Goal: Transaction & Acquisition: Book appointment/travel/reservation

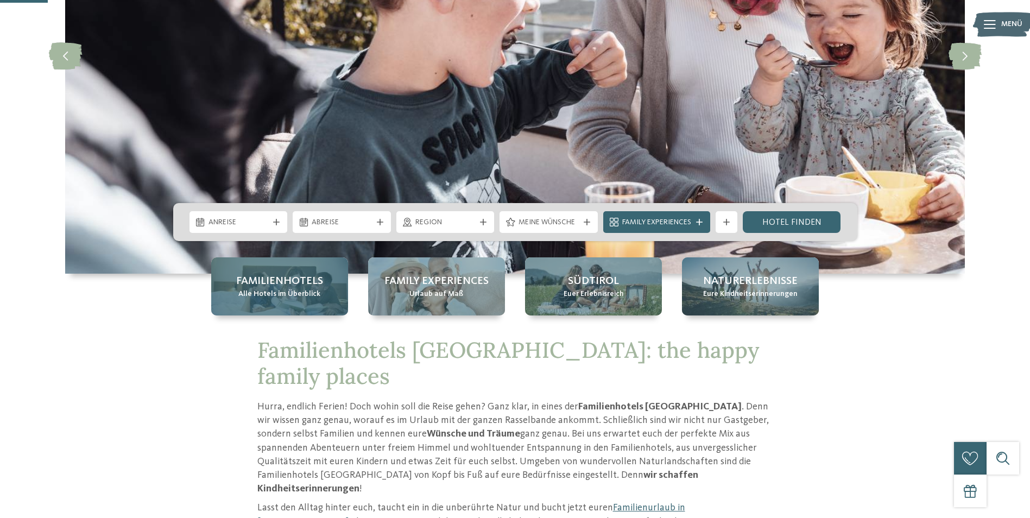
click at [291, 286] on span "Familienhotels" at bounding box center [279, 281] width 87 height 15
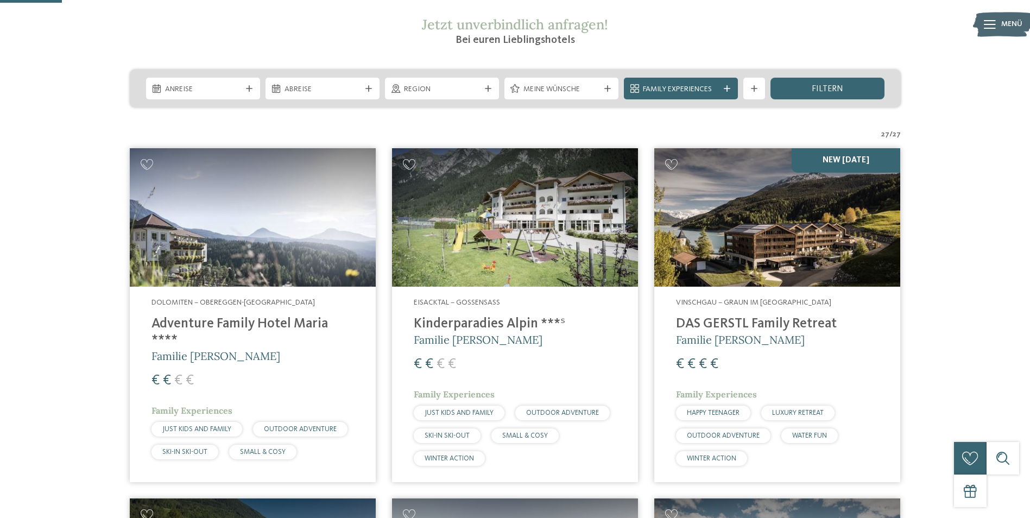
scroll to position [217, 0]
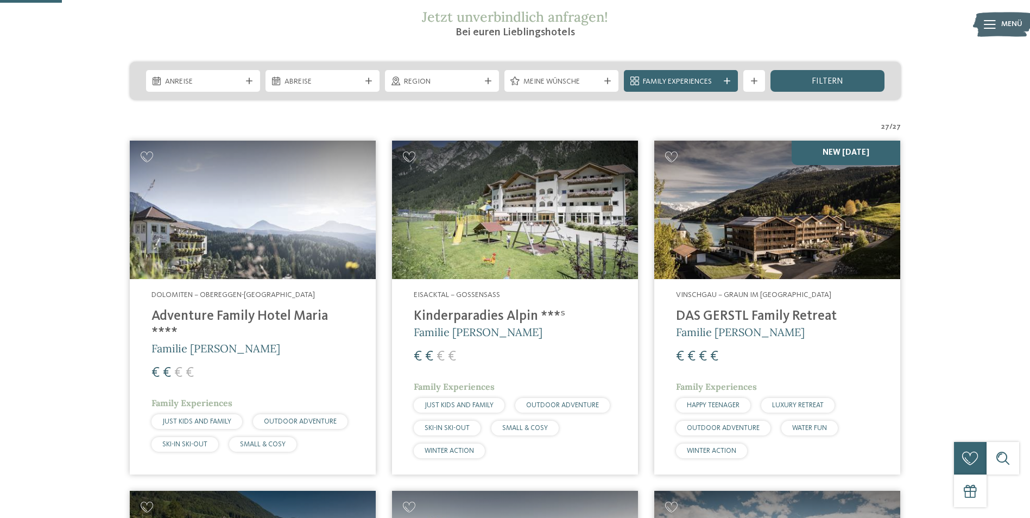
click at [738, 222] on img at bounding box center [777, 210] width 246 height 138
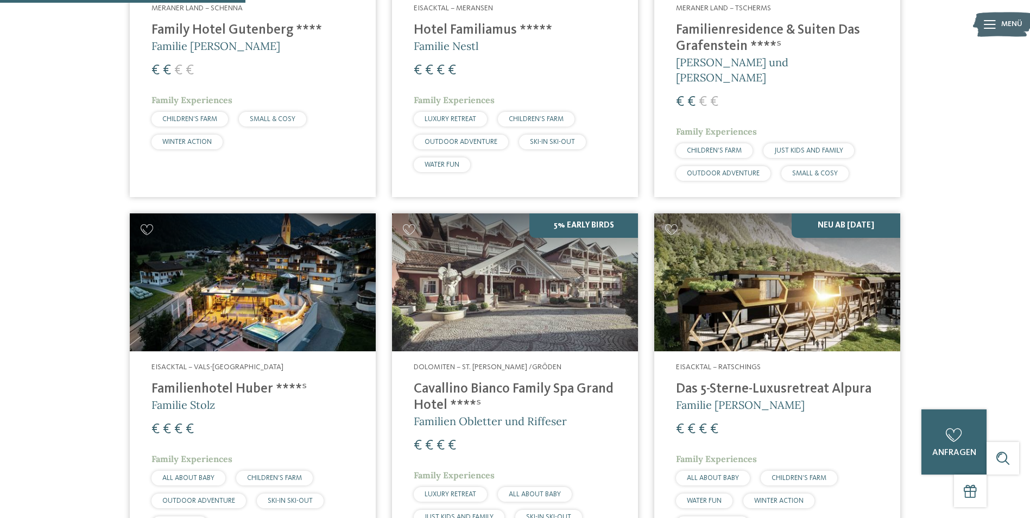
scroll to position [869, 0]
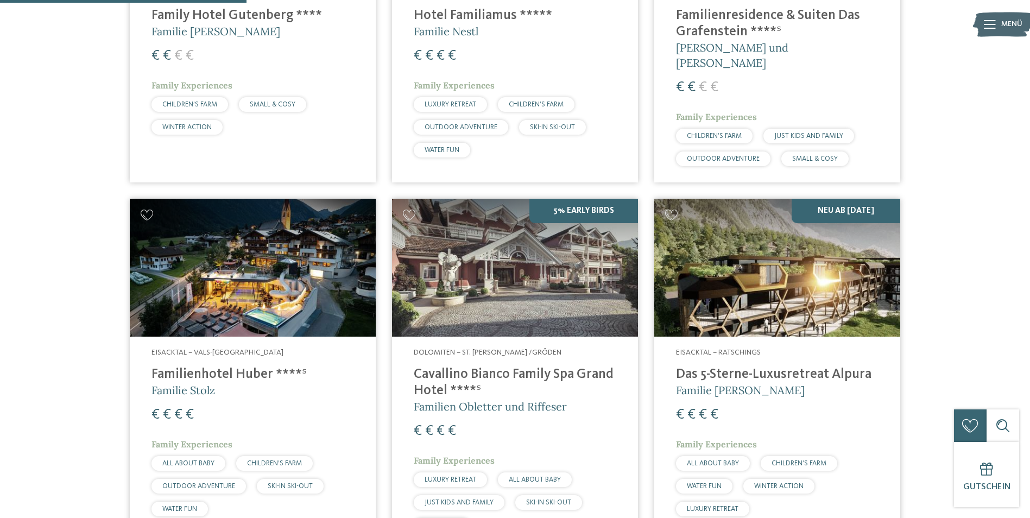
click at [200, 367] on h4 "Familienhotel Huber ****ˢ" at bounding box center [252, 375] width 203 height 16
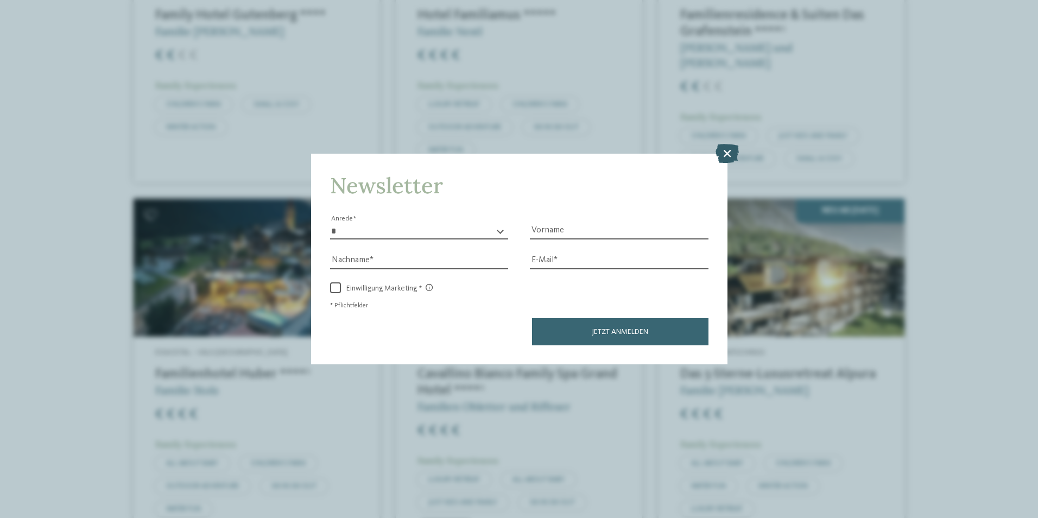
click at [728, 150] on icon at bounding box center [727, 152] width 23 height 19
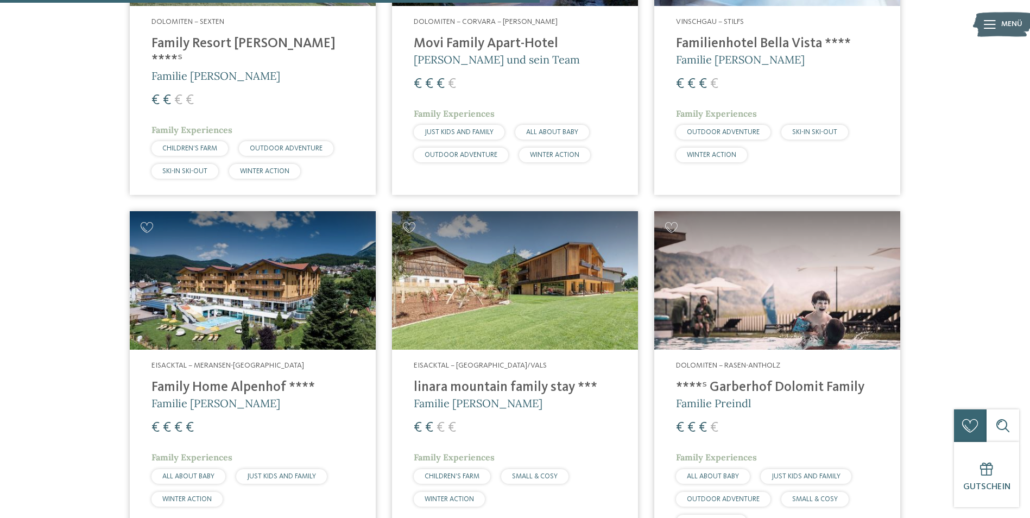
scroll to position [1955, 0]
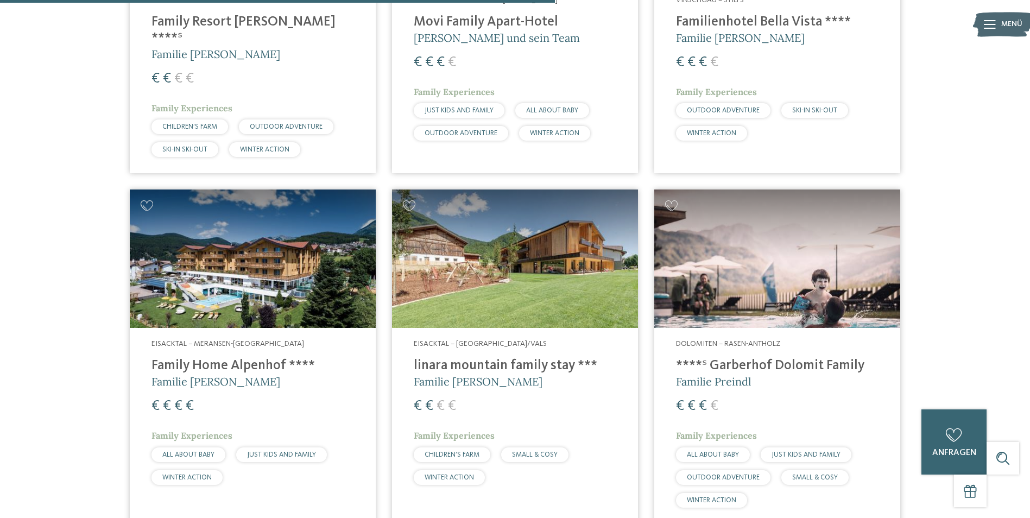
click at [268, 358] on h4 "Family Home Alpenhof ****" at bounding box center [252, 366] width 203 height 16
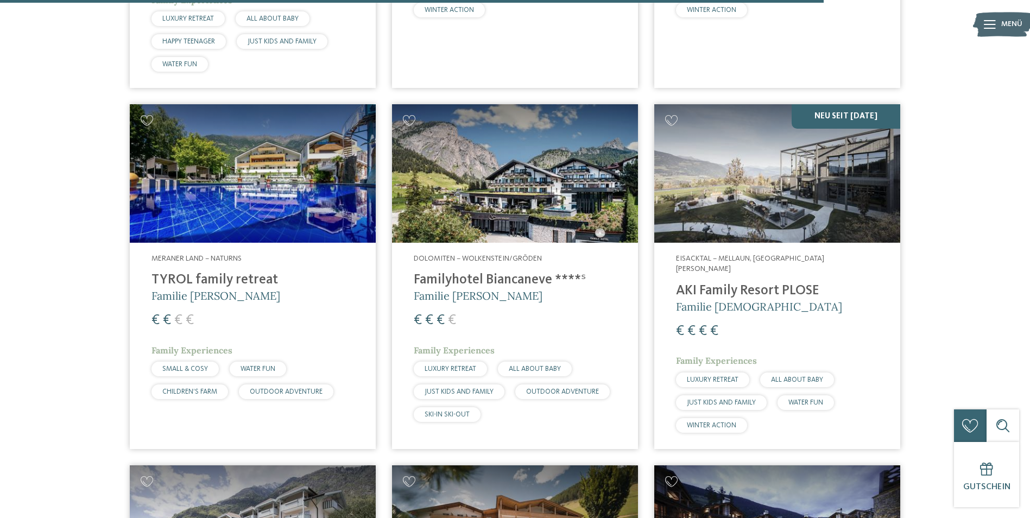
scroll to position [2715, 0]
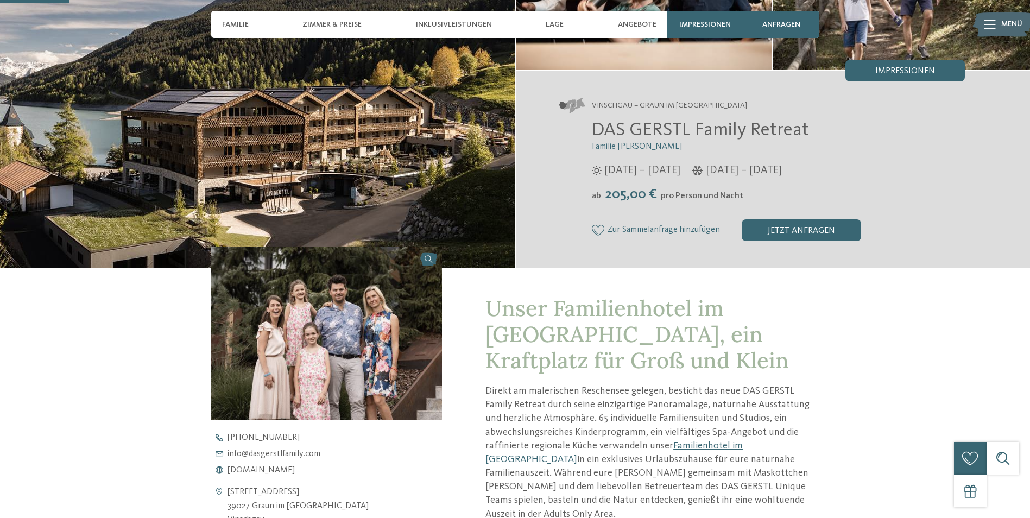
scroll to position [163, 0]
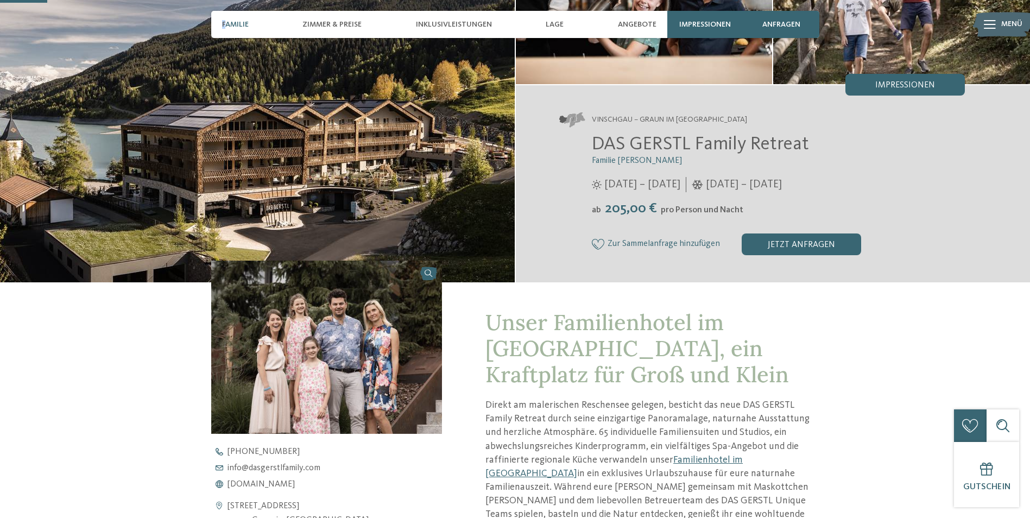
click at [224, 19] on div "Familie" at bounding box center [235, 24] width 37 height 27
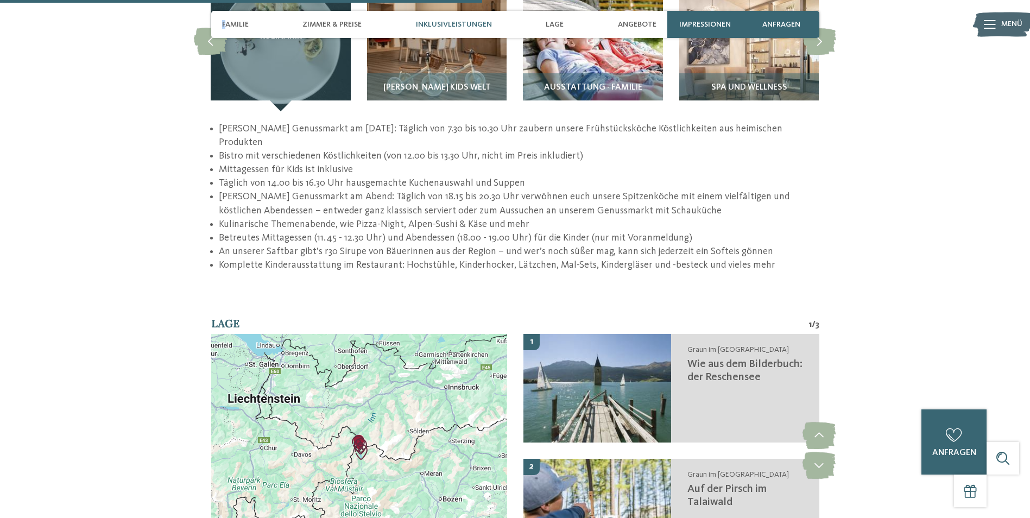
scroll to position [1634, 0]
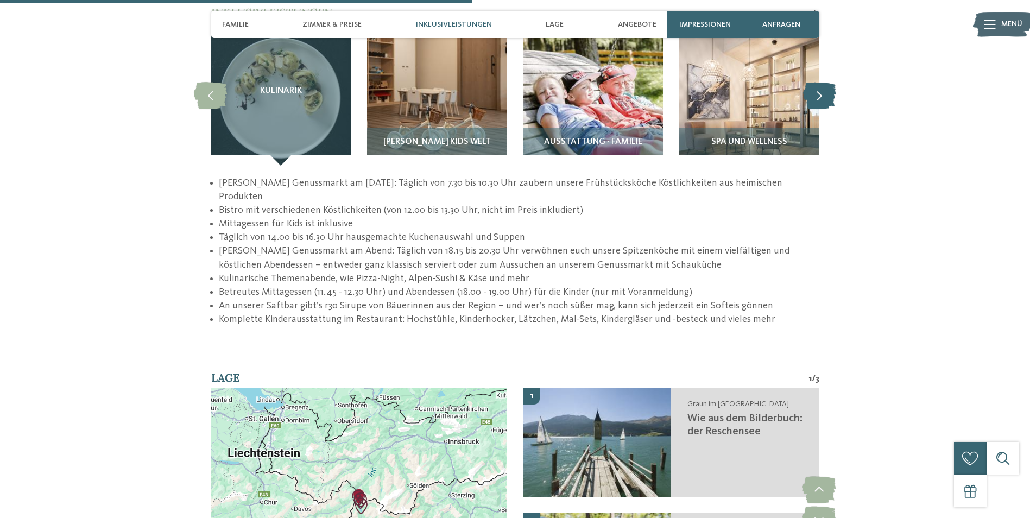
click at [811, 82] on icon at bounding box center [819, 95] width 33 height 27
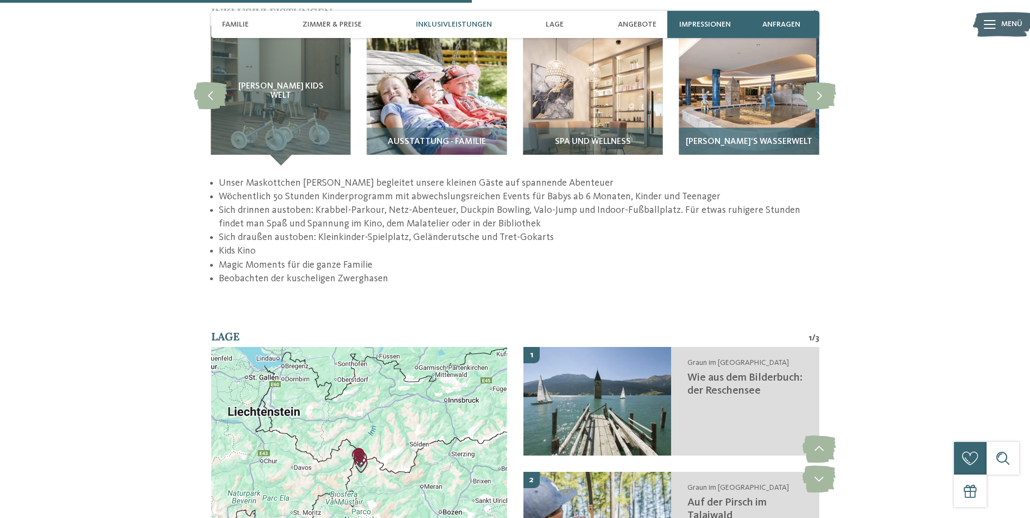
click at [761, 78] on img at bounding box center [749, 96] width 140 height 140
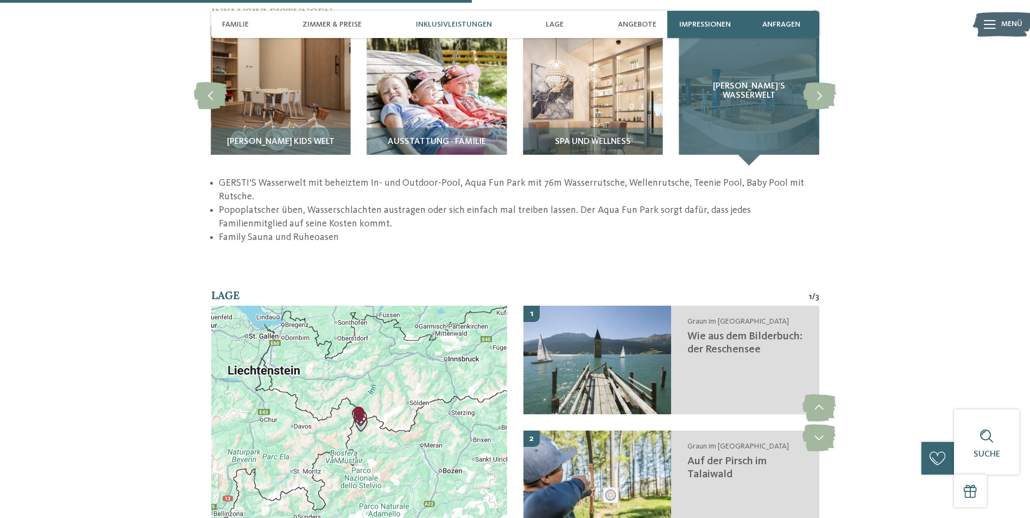
click at [753, 86] on div "GERSTI‘S Wasserwelt" at bounding box center [749, 96] width 140 height 140
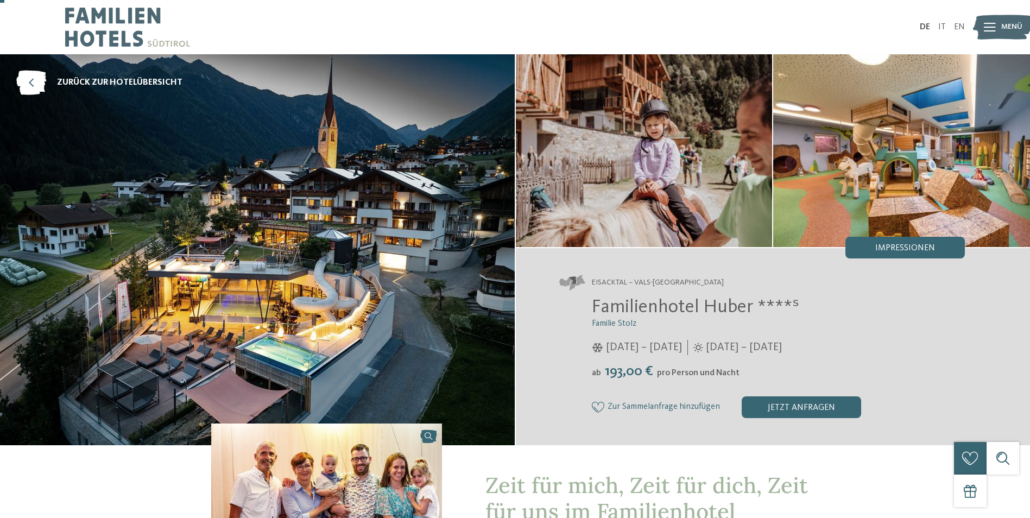
scroll to position [217, 0]
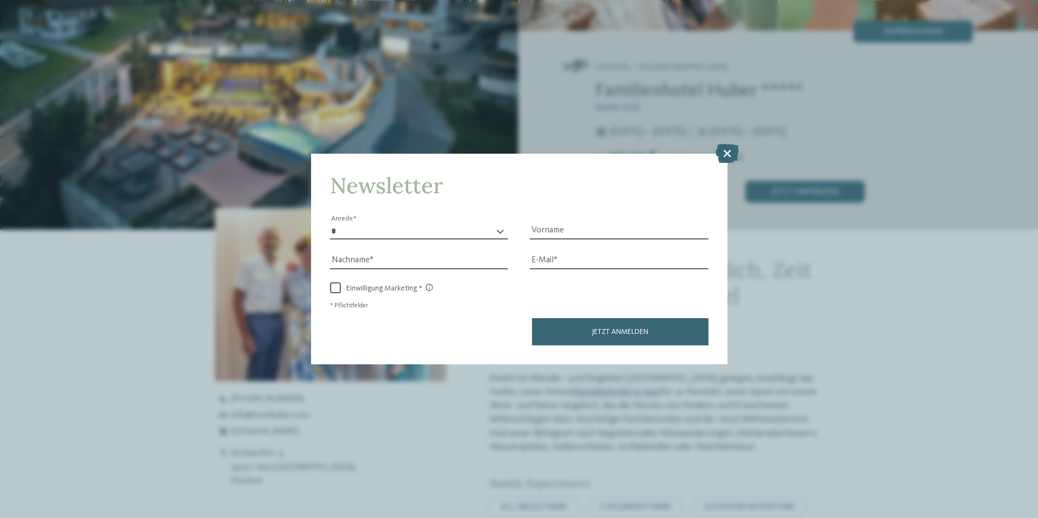
click at [733, 151] on icon at bounding box center [727, 152] width 23 height 19
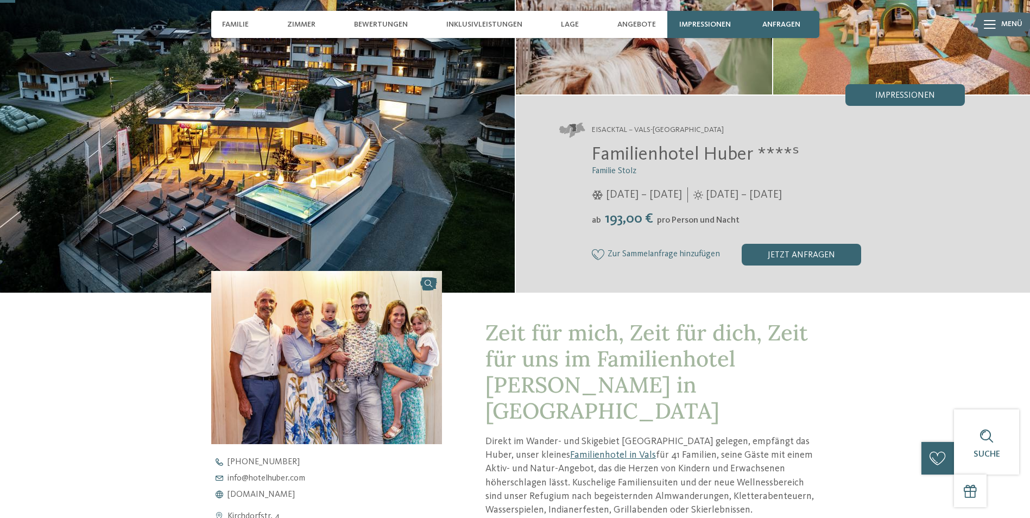
scroll to position [0, 0]
